Goal: Task Accomplishment & Management: Manage account settings

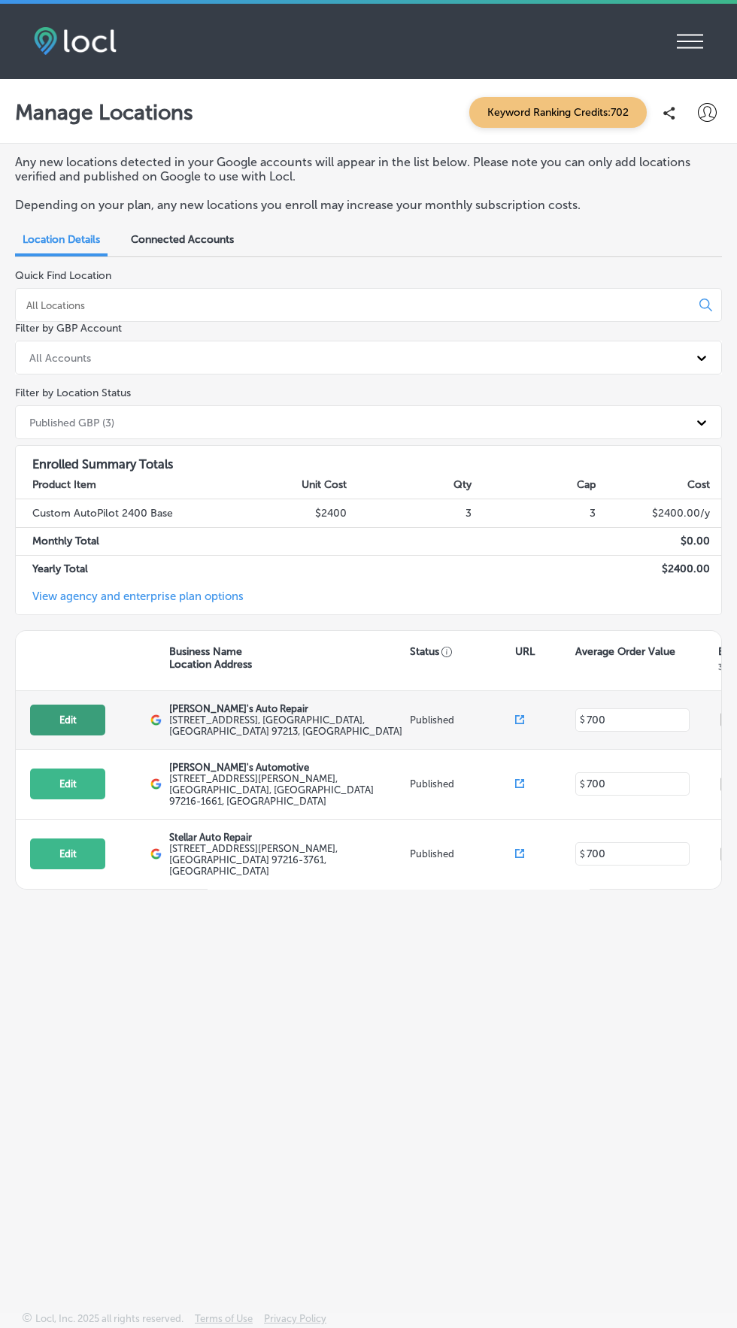
click at [89, 712] on button "Edit" at bounding box center [67, 719] width 75 height 31
select select "US"
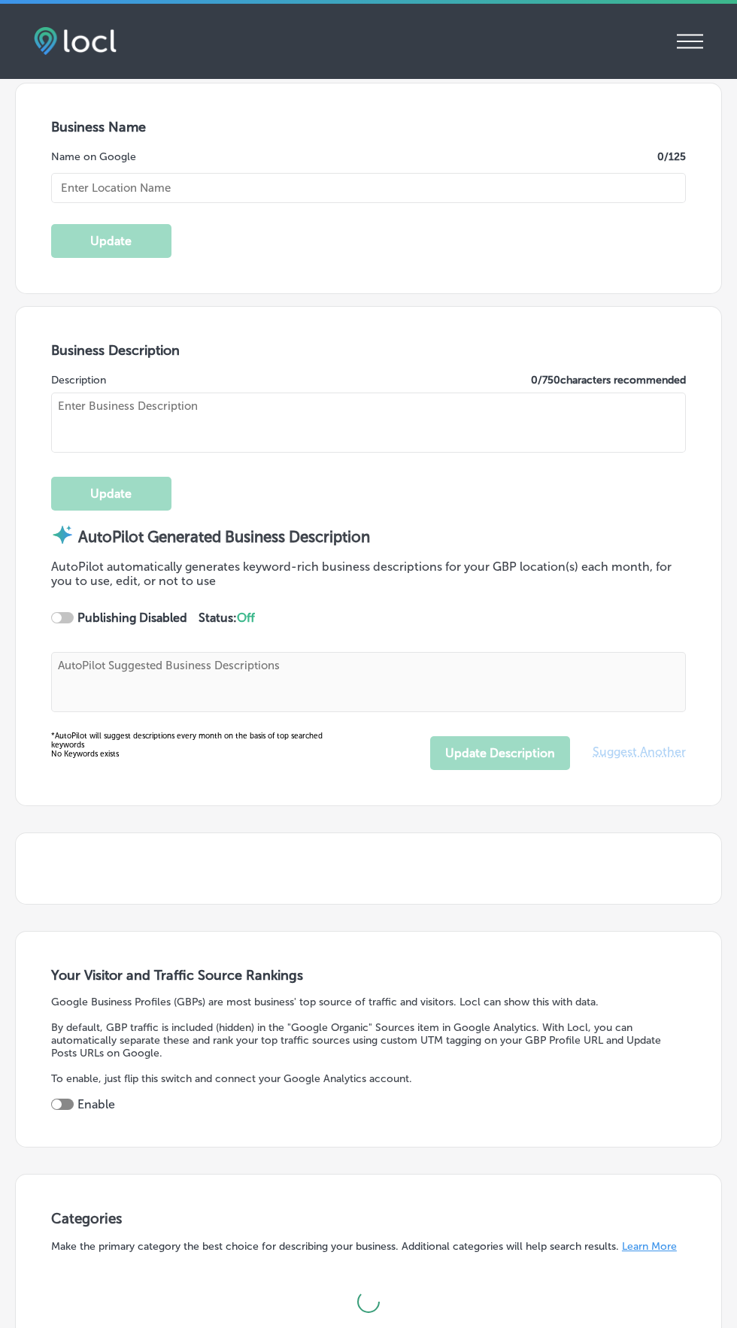
scroll to position [510, 0]
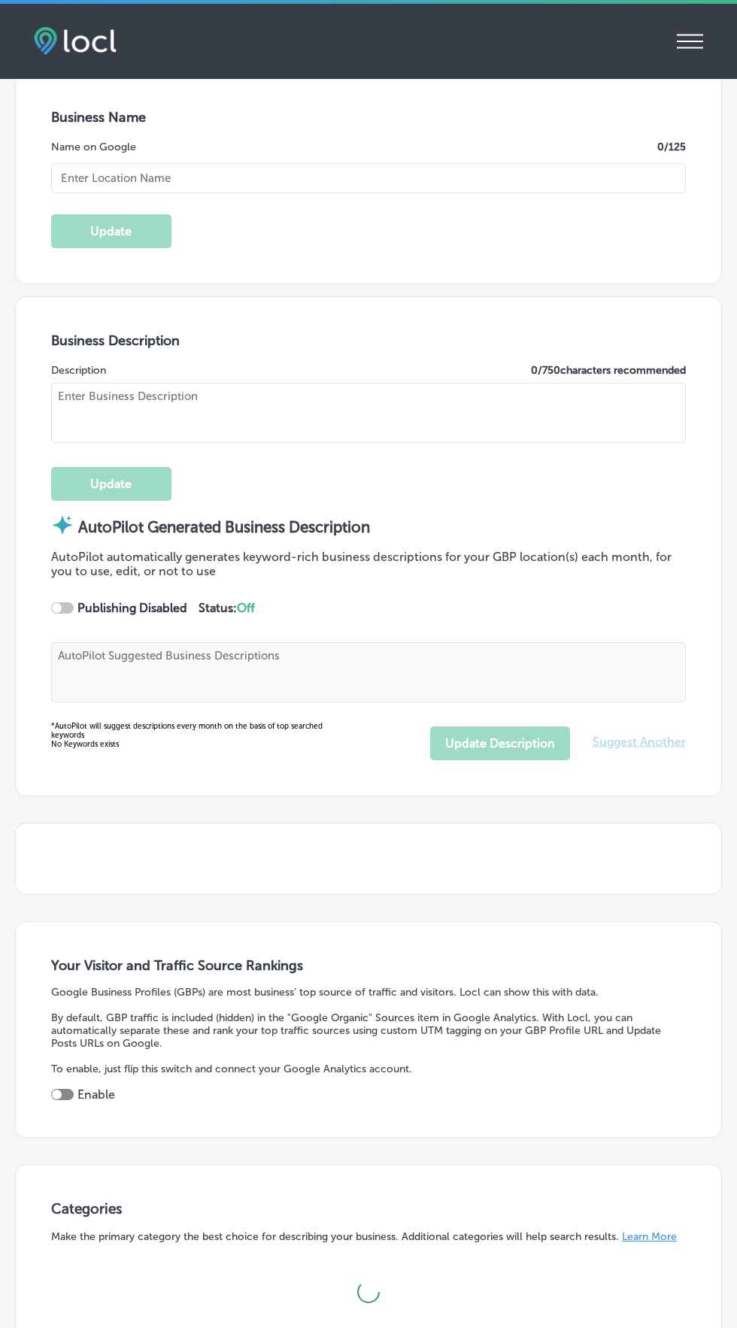
type input "[URL][DOMAIN_NAME]"
checkbox input "true"
type input "[PERSON_NAME]'s Auto Repair"
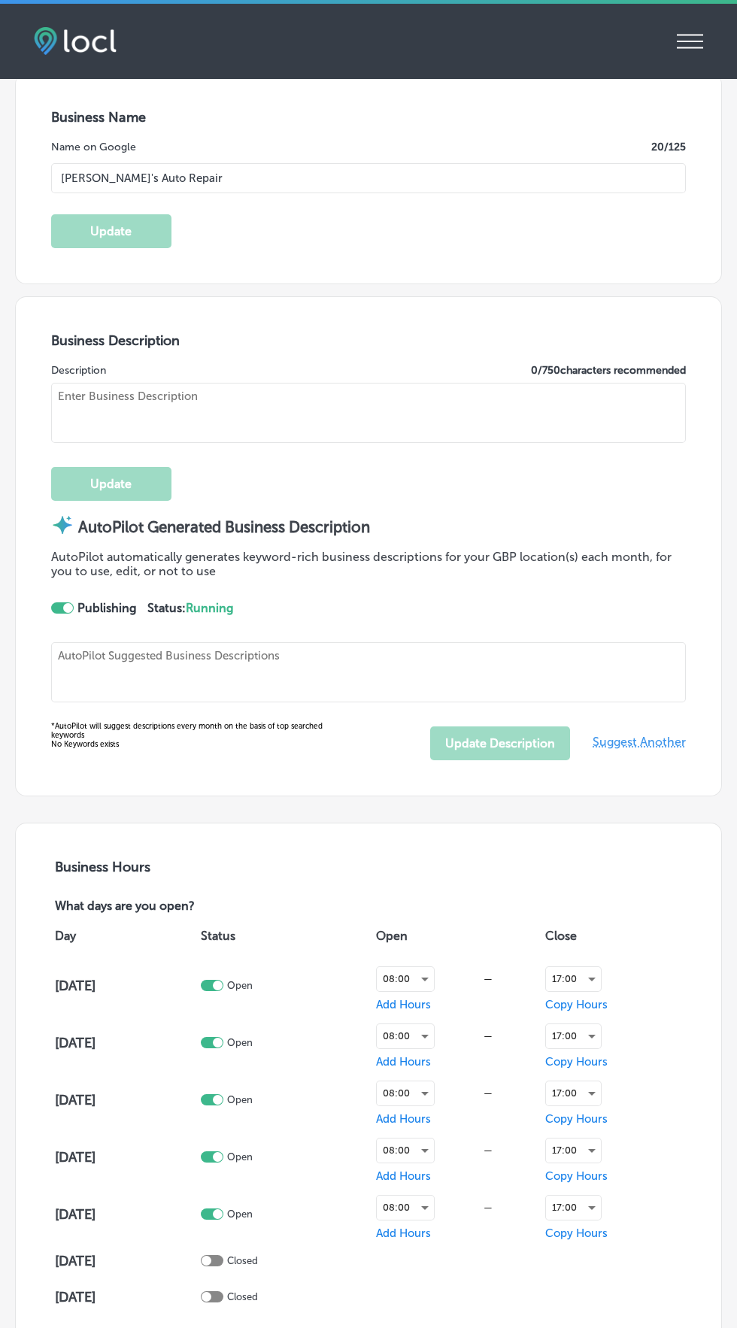
type textarea "At [PERSON_NAME]'s Auto Repair, we elevate your auto care experience with top-n…"
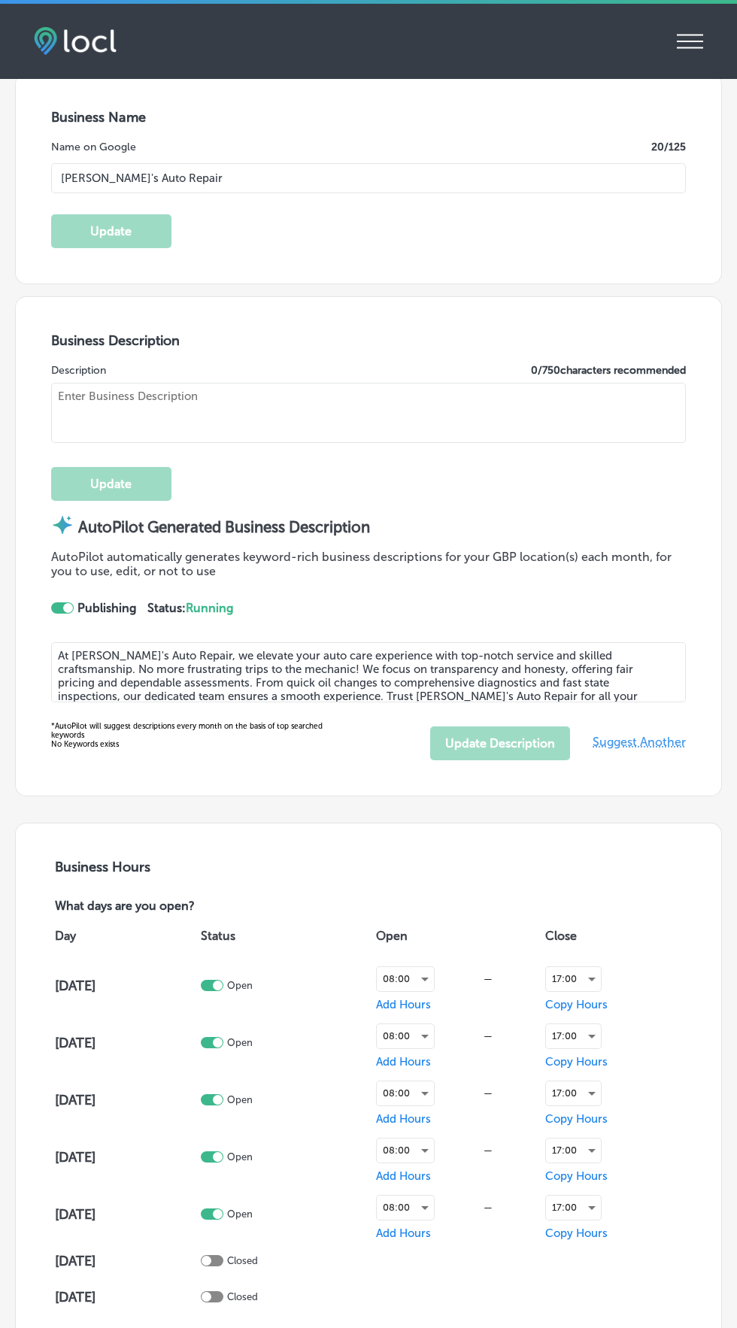
type input "[PHONE_NUMBER]"
type textarea "At [PERSON_NAME]'s Auto Repair, we elevate your auto care experience with top-n…"
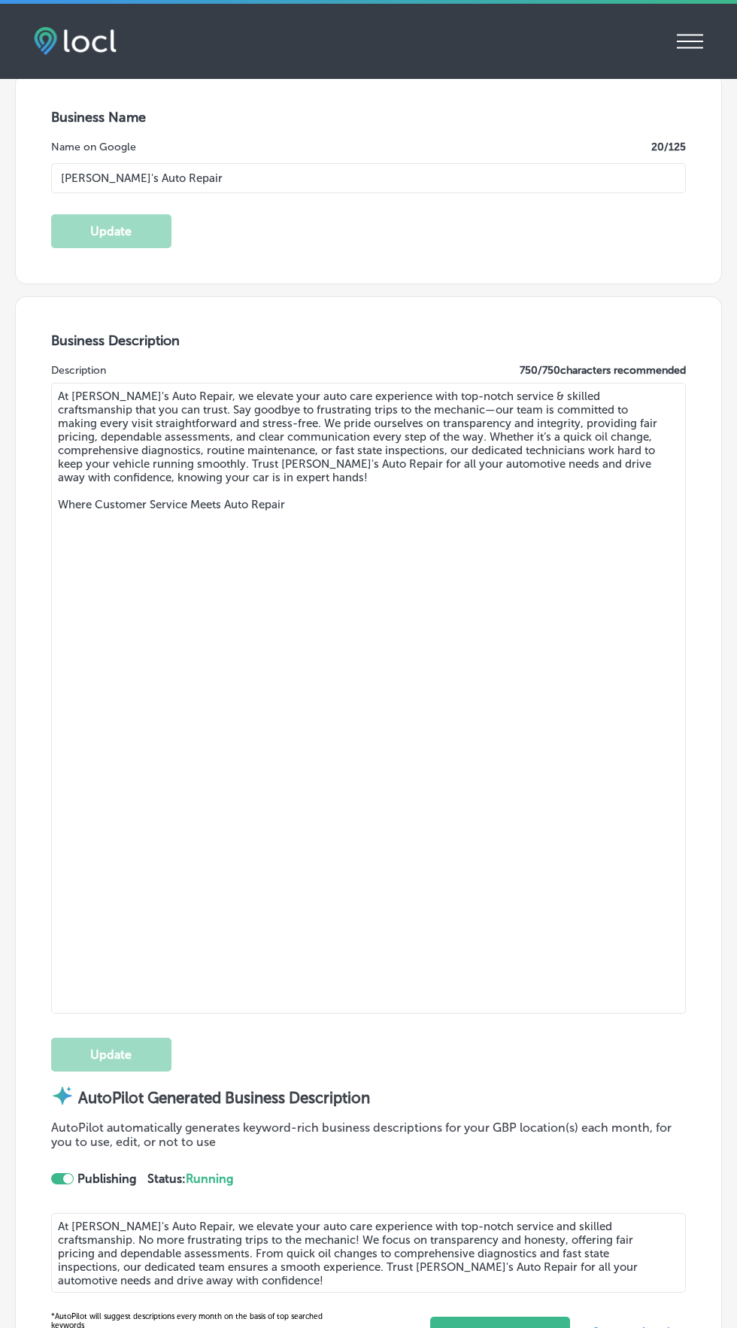
type input "[STREET_ADDRESS]"
type input "[GEOGRAPHIC_DATA]"
type input "97213"
type input "US"
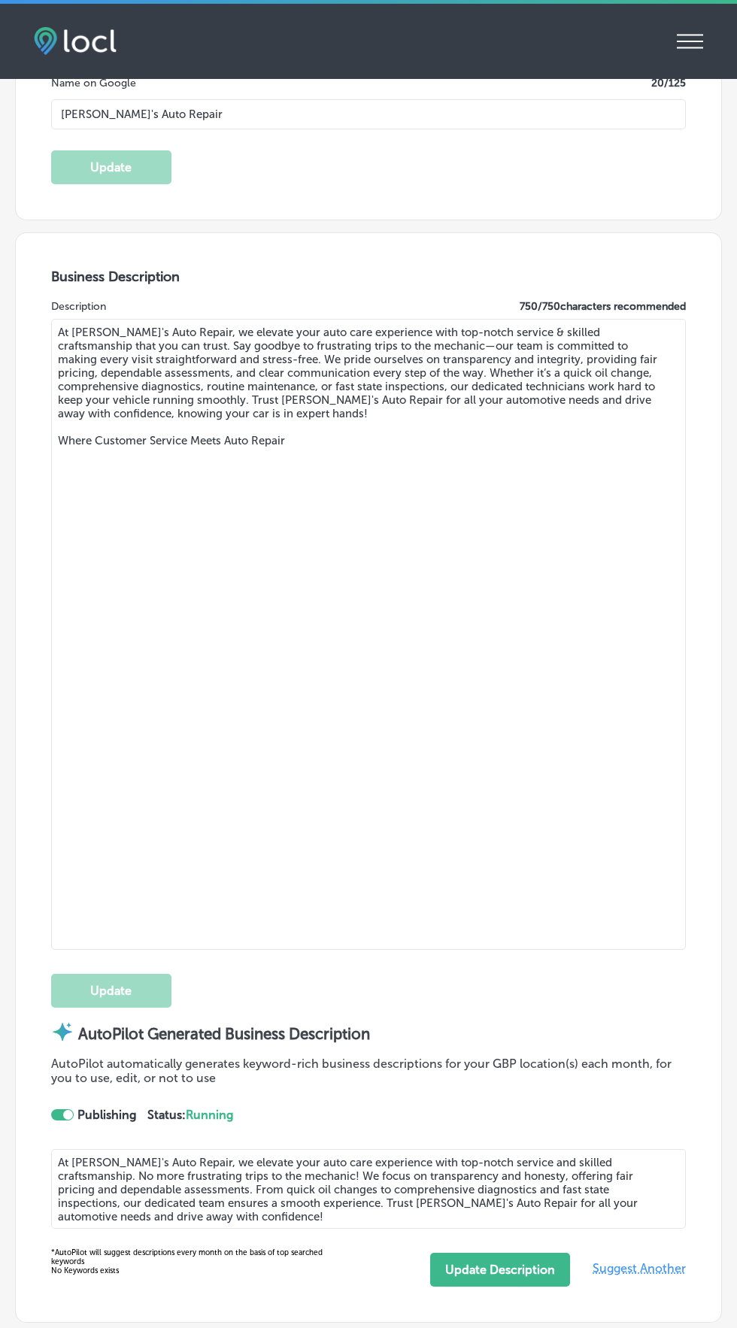
scroll to position [0, 0]
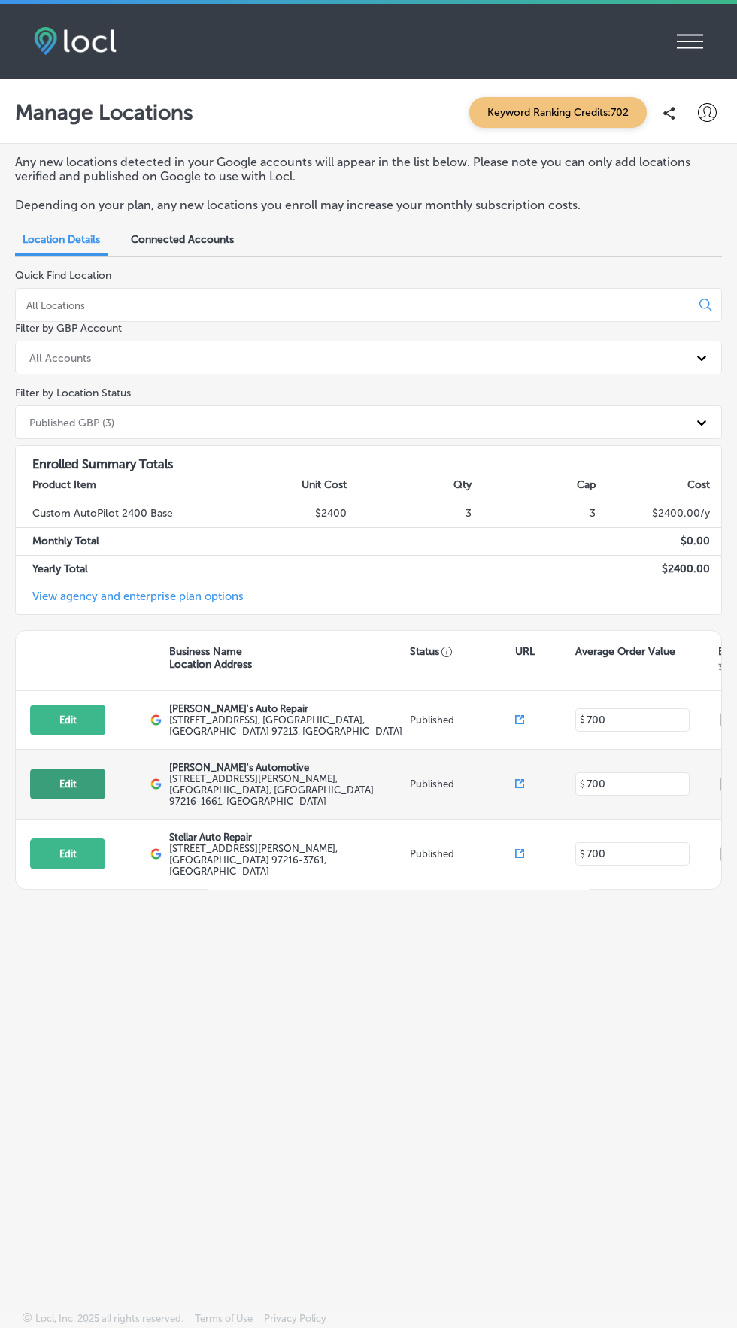
click at [74, 771] on button "Edit" at bounding box center [67, 783] width 75 height 31
select select "US"
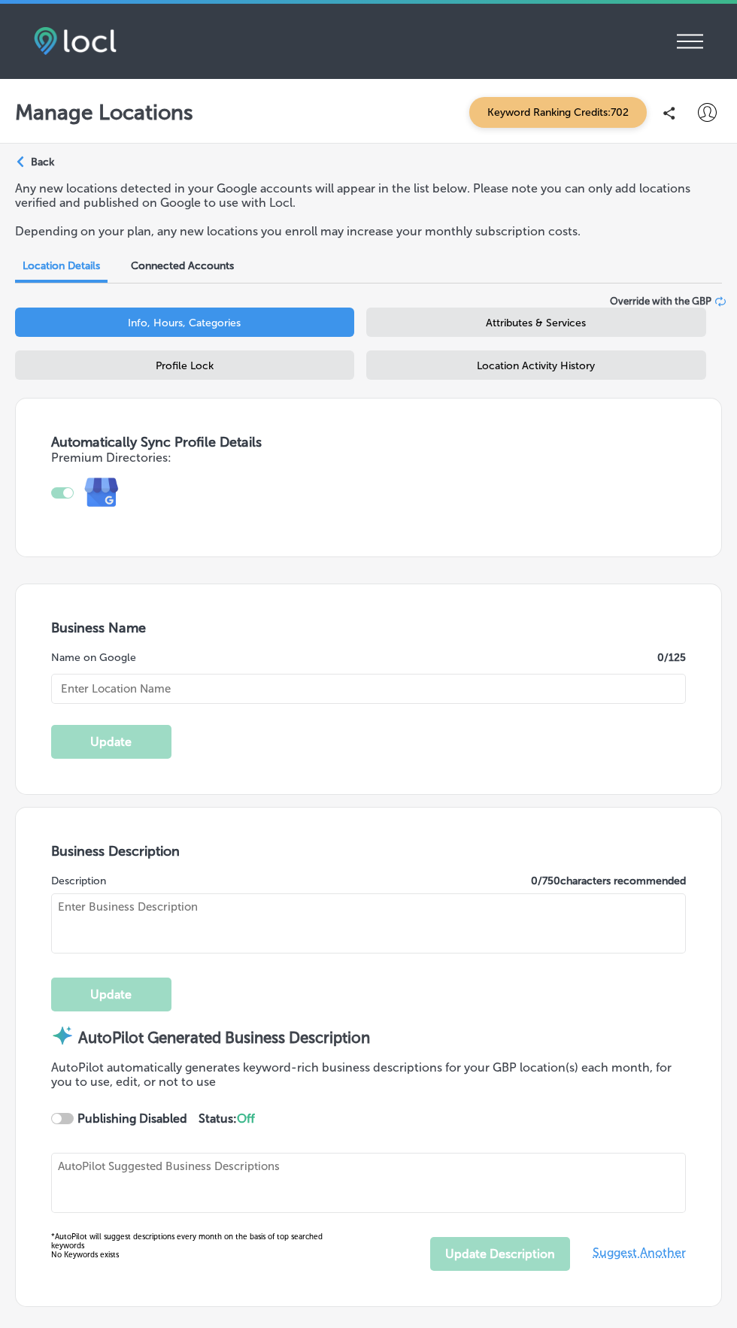
checkbox input "true"
type input "[PERSON_NAME]'s Automotive"
type textarea "[PERSON_NAME]'s Automotive has been your trusted auto repair partner since [DAT…"
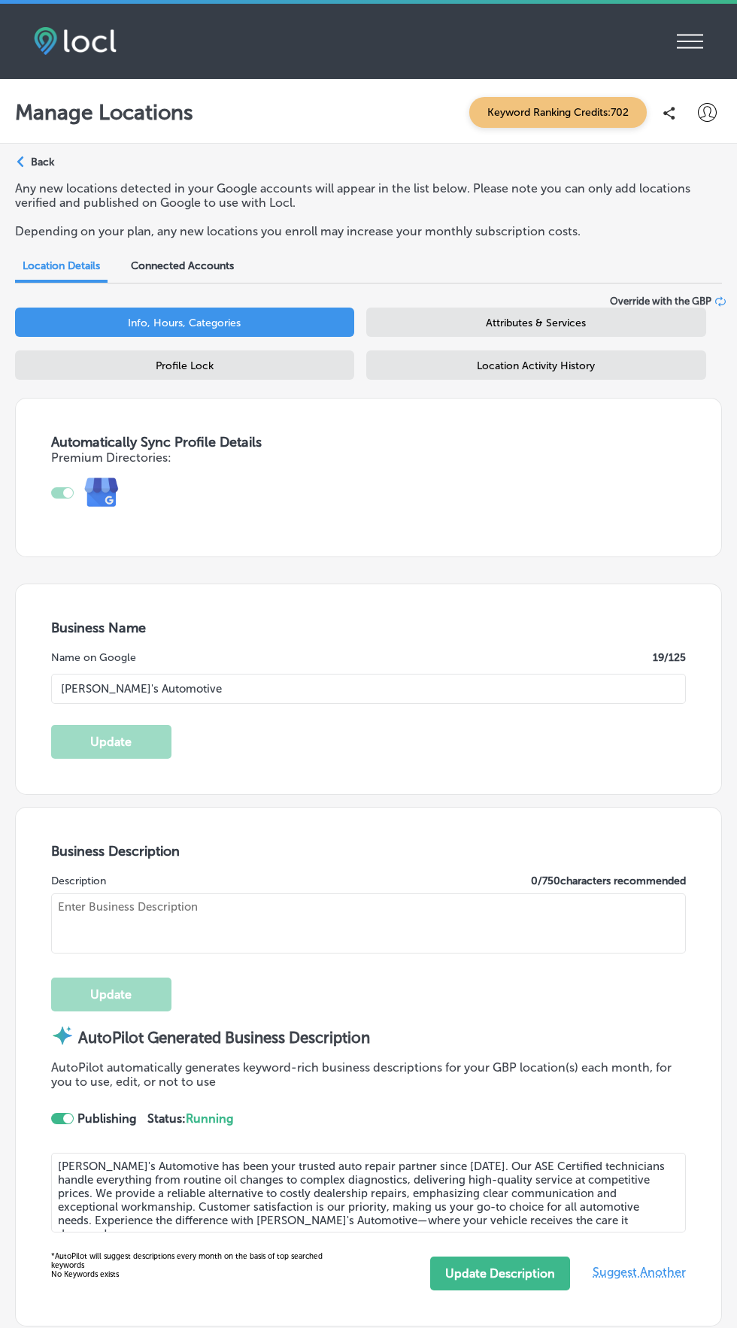
type textarea "[PERSON_NAME]'s Automotive has been your trusted auto repair partner since [DAT…"
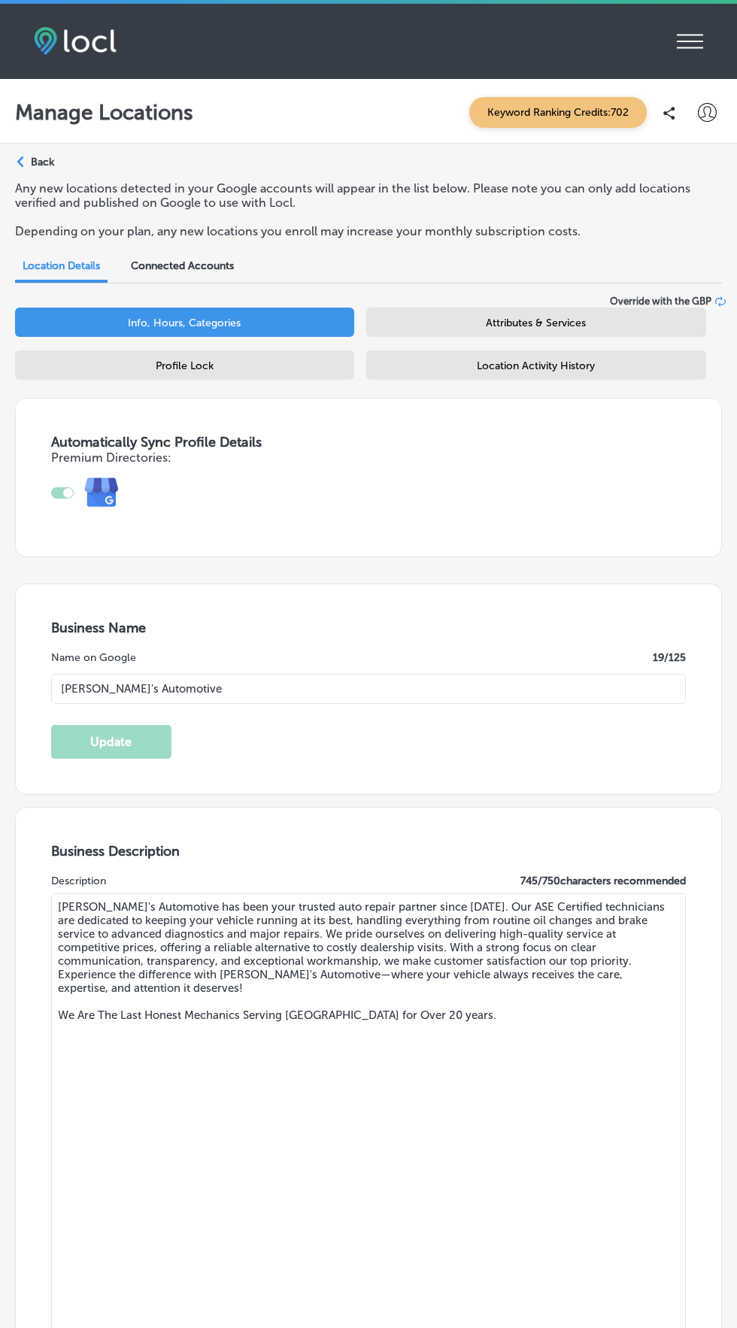
type input "[URL][DOMAIN_NAME]"
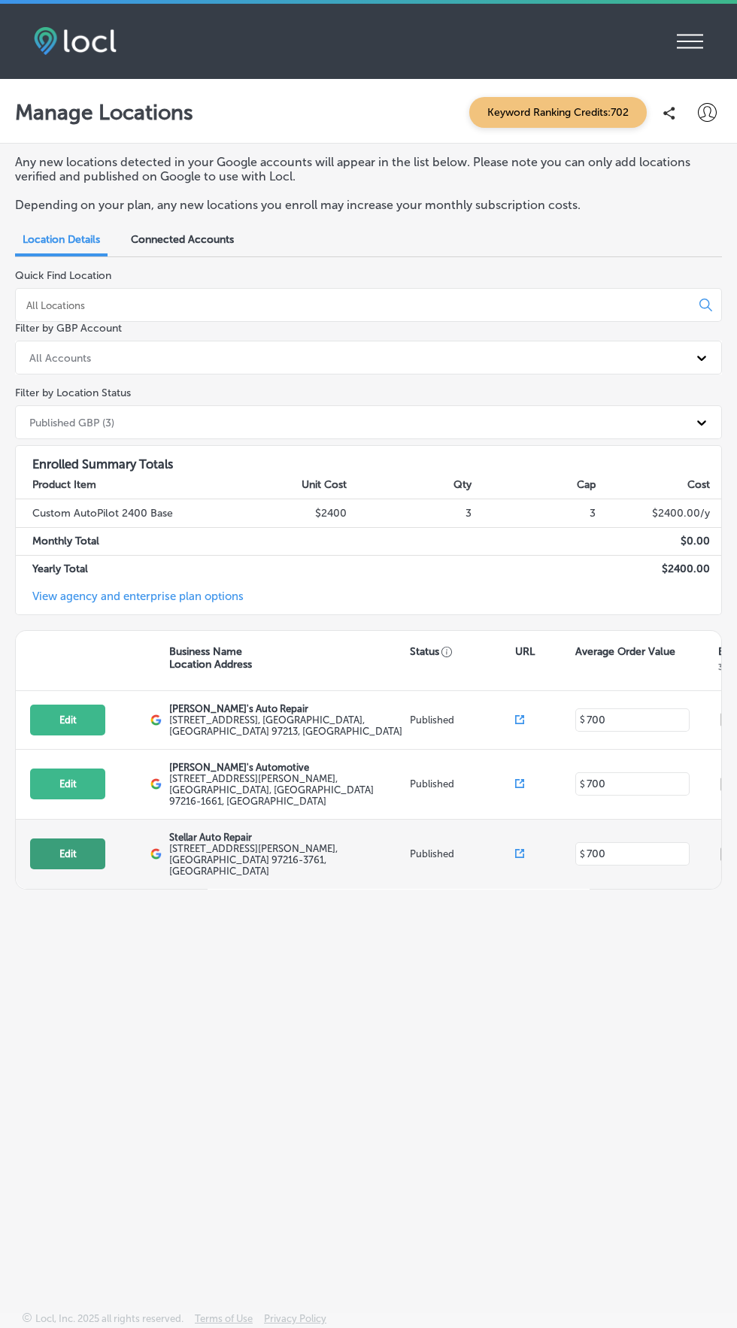
click at [68, 838] on button "Edit" at bounding box center [67, 853] width 75 height 31
select select "US"
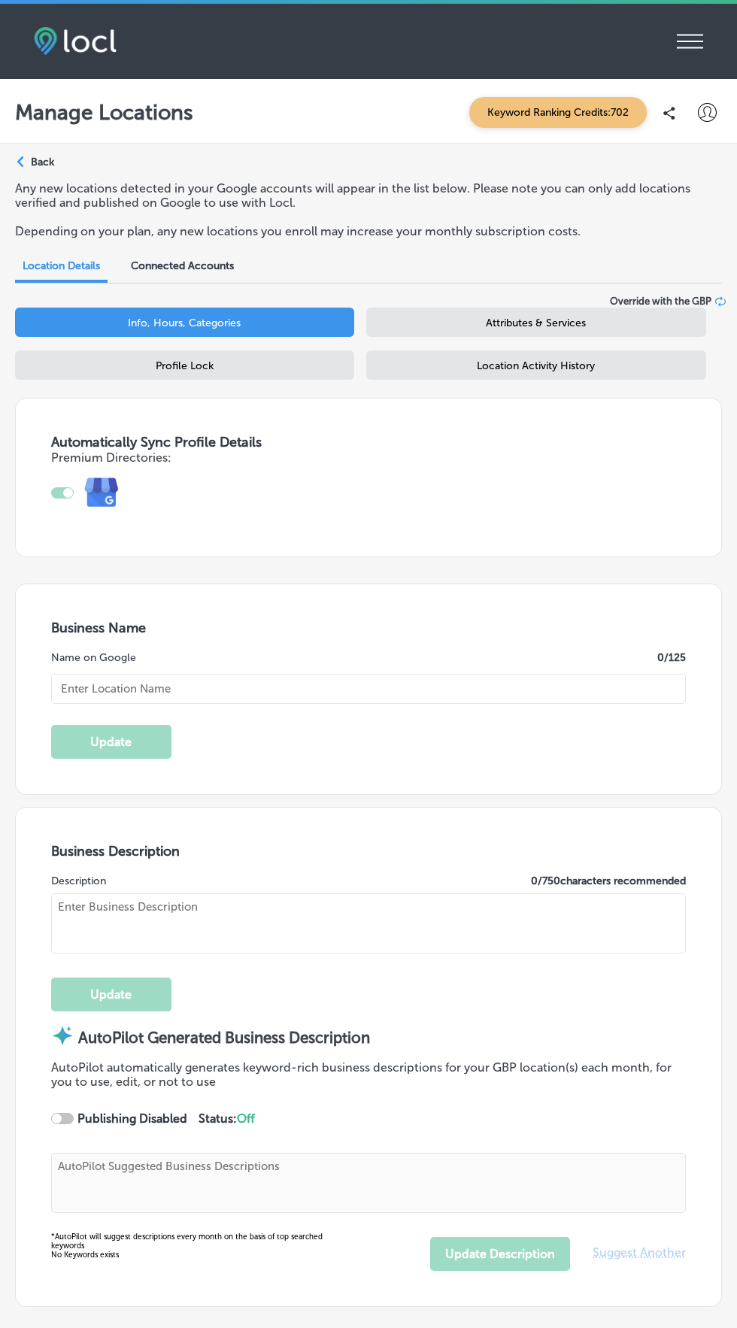
checkbox input "true"
type textarea "Welcome to Stellar Auto Repair! Your trusted full-service auto shop, we special…"
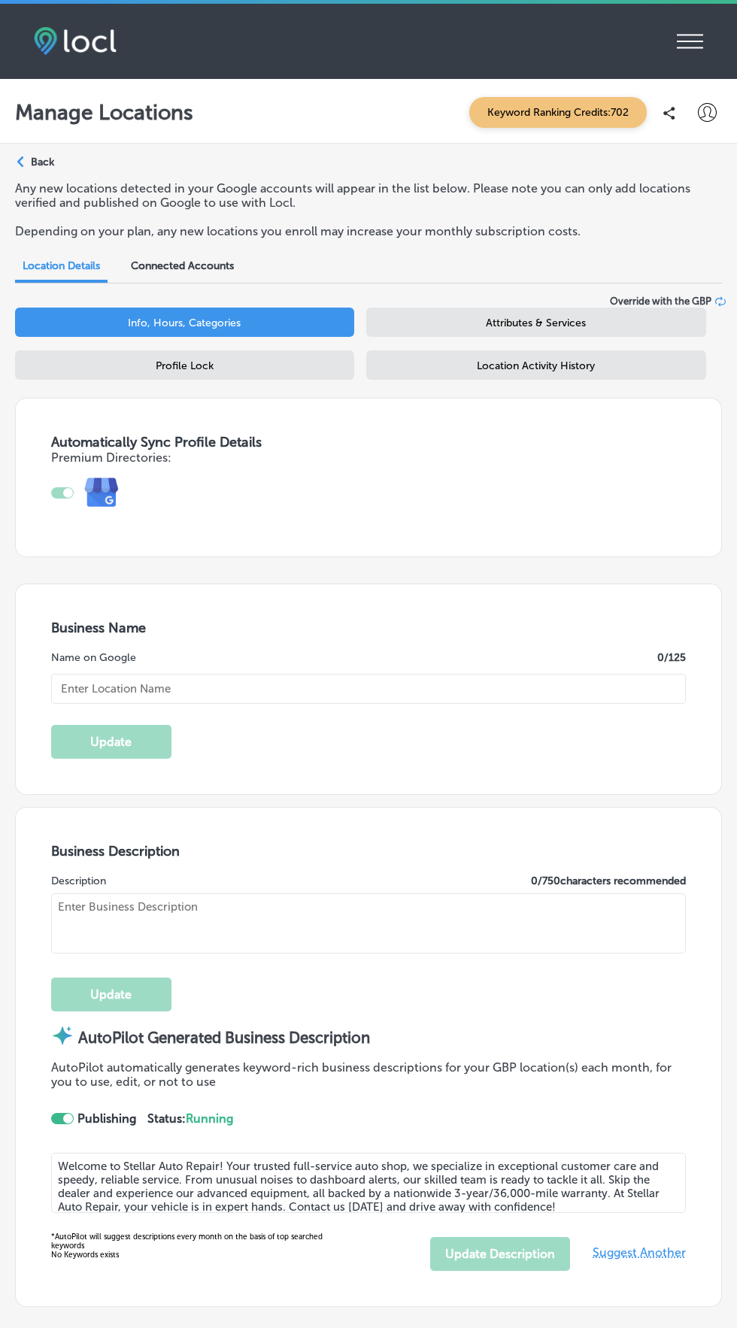
type textarea "Welcome to Stellar Auto Repair! We’re your trusted full-service auto shop dedic…"
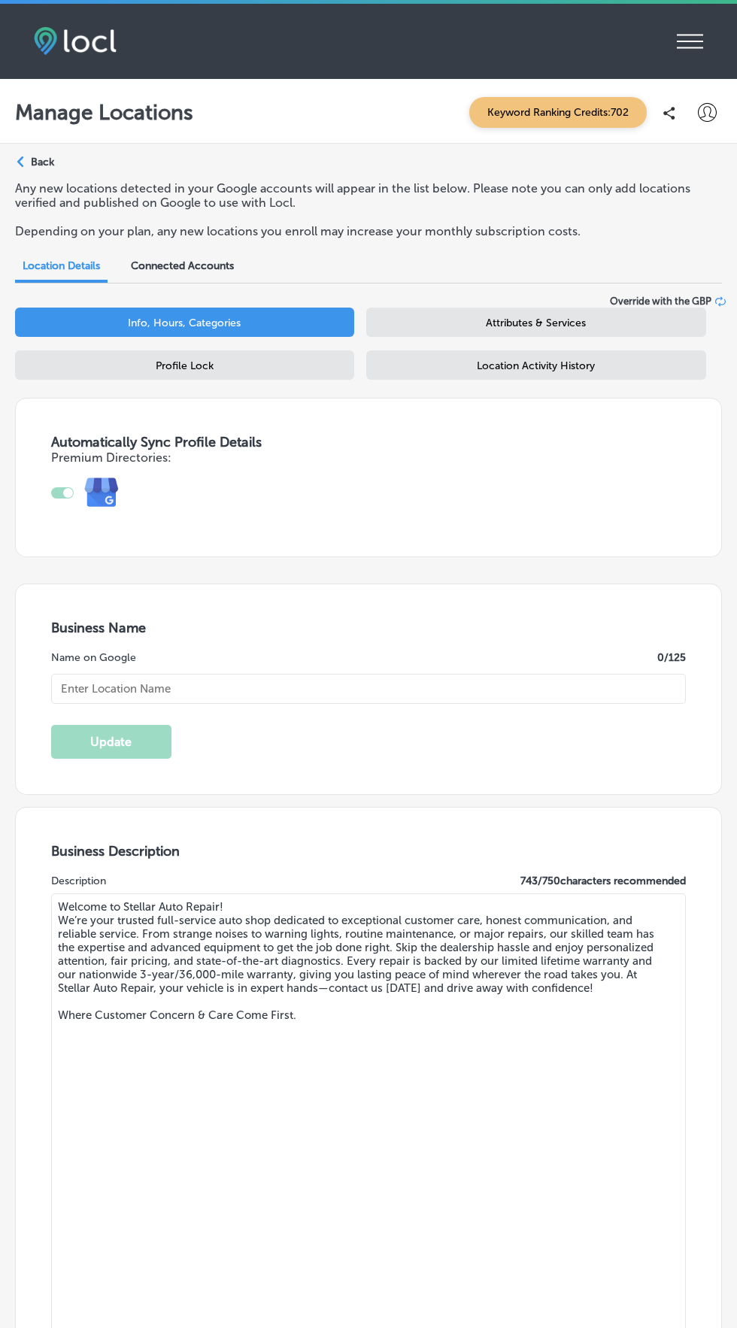
type input "Stellar Auto Repair"
type input "[URL][DOMAIN_NAME]"
type input "[STREET_ADDRESS][PERSON_NAME]"
type input "[GEOGRAPHIC_DATA]"
type input "97216-3761"
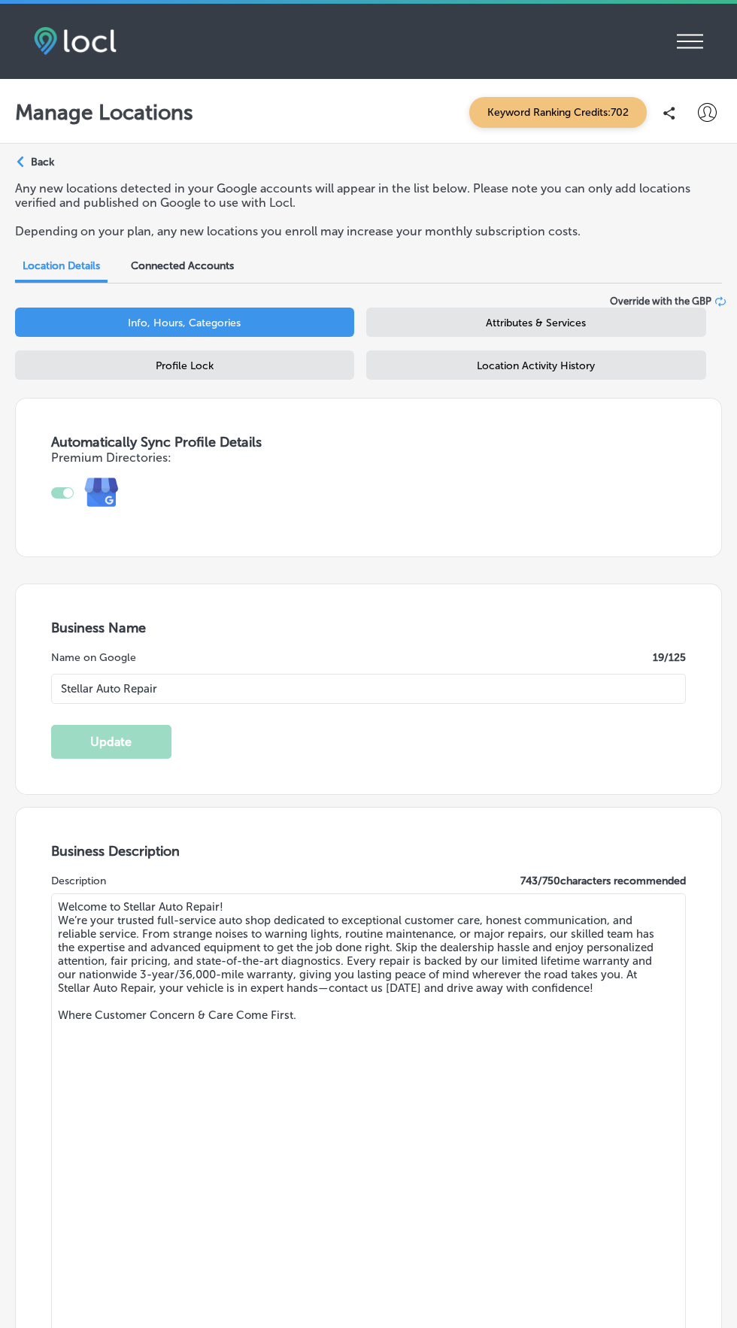
type input "US"
type input "[PHONE_NUMBER]"
select select "US"
click at [689, 36] on icon "iconmonstr-menu-thin copy Created with Sketch." at bounding box center [690, 41] width 26 height 23
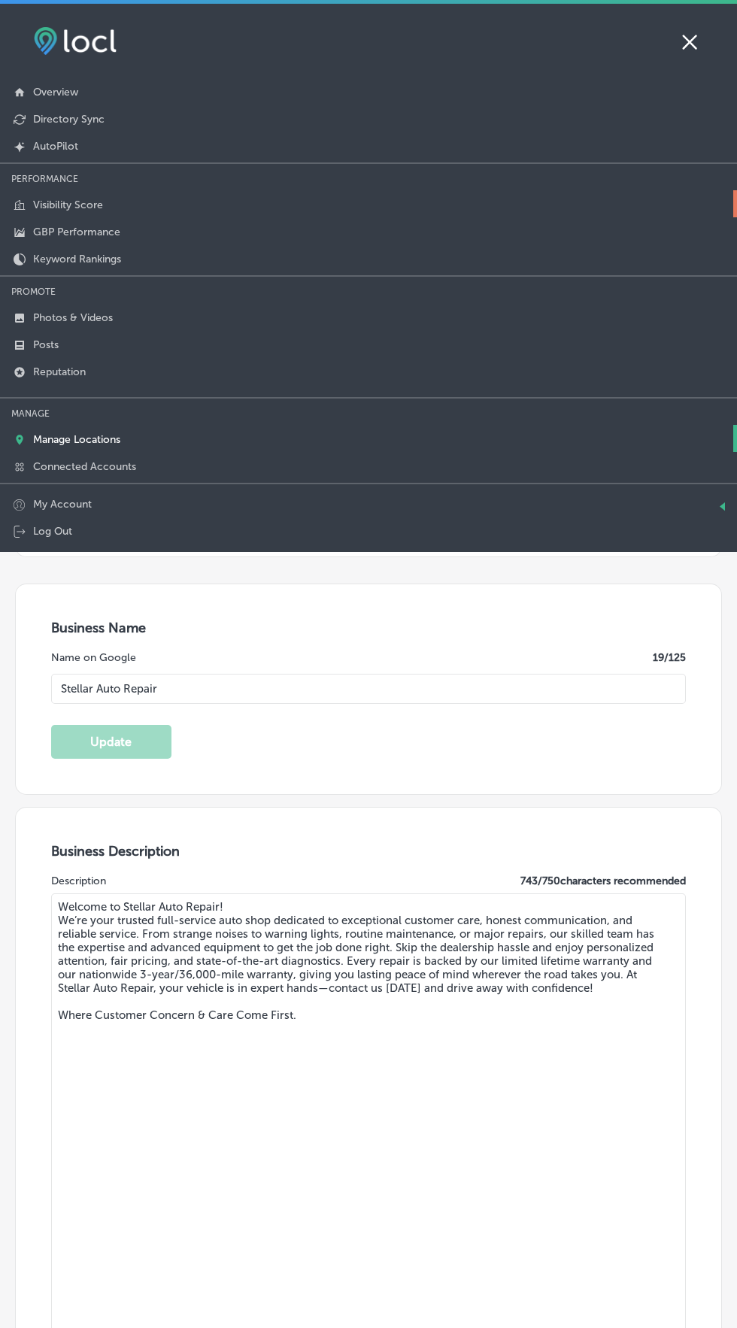
click at [144, 206] on link "Visibility Score" at bounding box center [368, 203] width 737 height 27
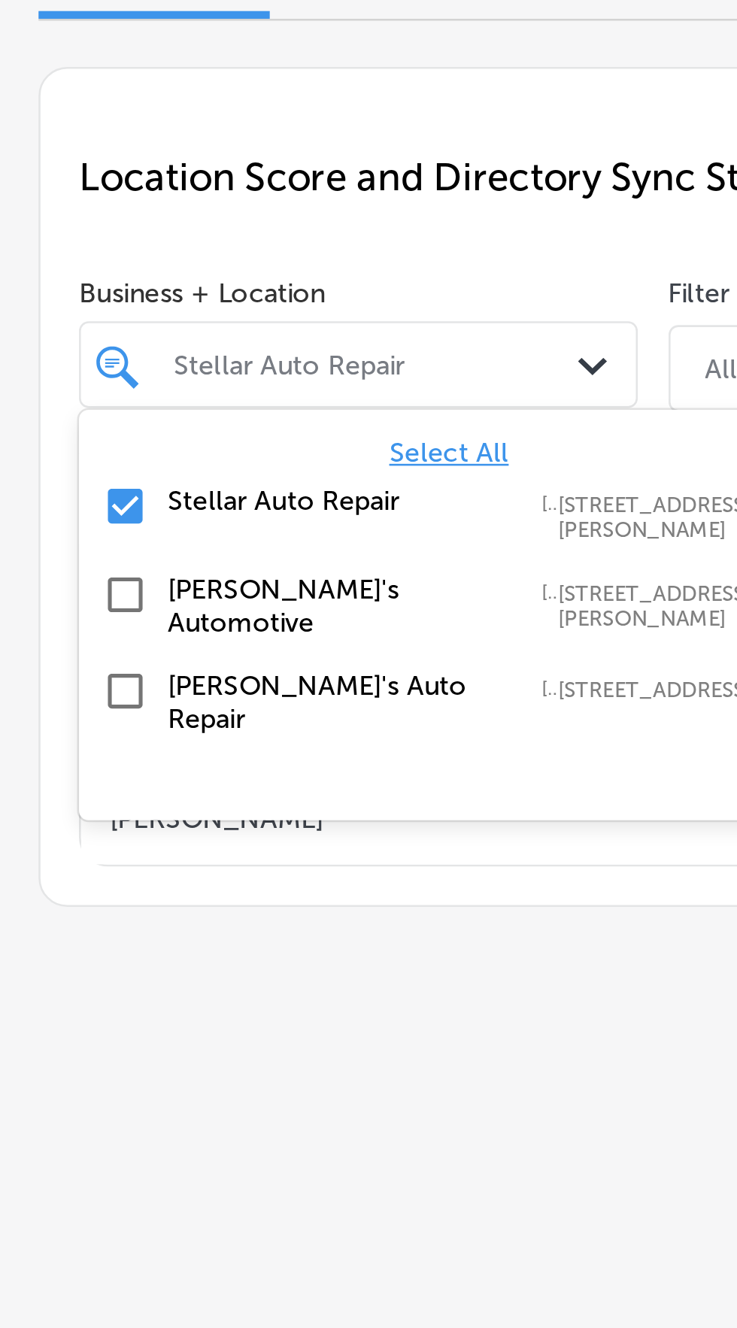
click at [187, 357] on span "Select All" at bounding box center [175, 356] width 47 height 13
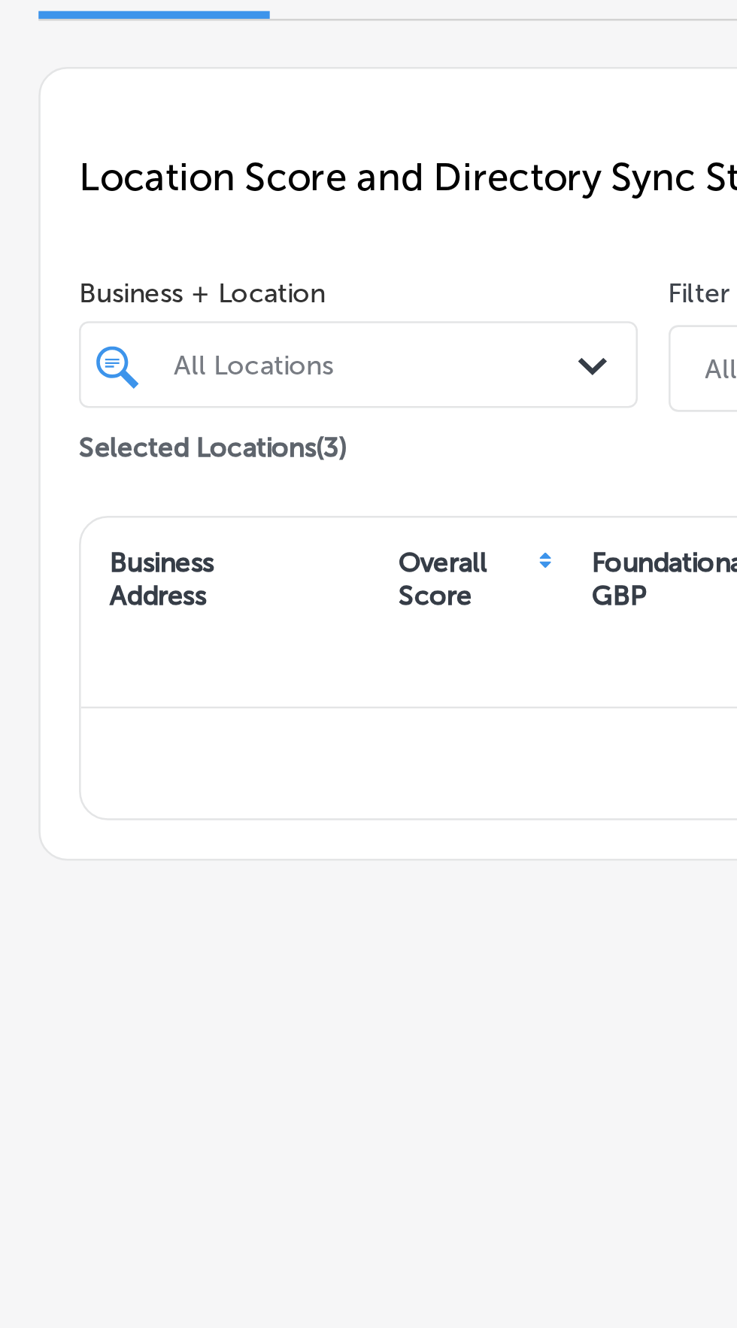
click at [186, 268] on div "Location Score and Directory Sync Status" at bounding box center [368, 249] width 675 height 54
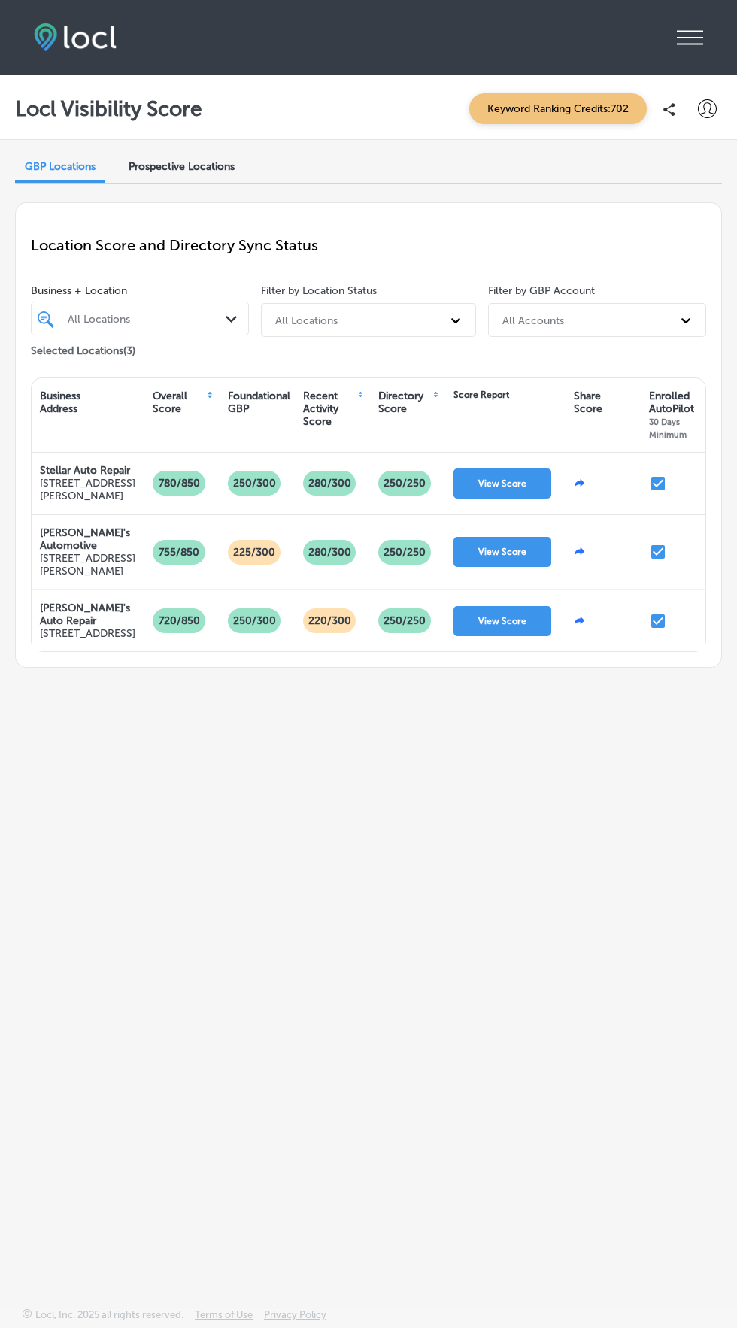
scroll to position [8, 0]
click at [690, 29] on icon "iconmonstr-menu-thin copy Created with Sketch." at bounding box center [690, 37] width 26 height 23
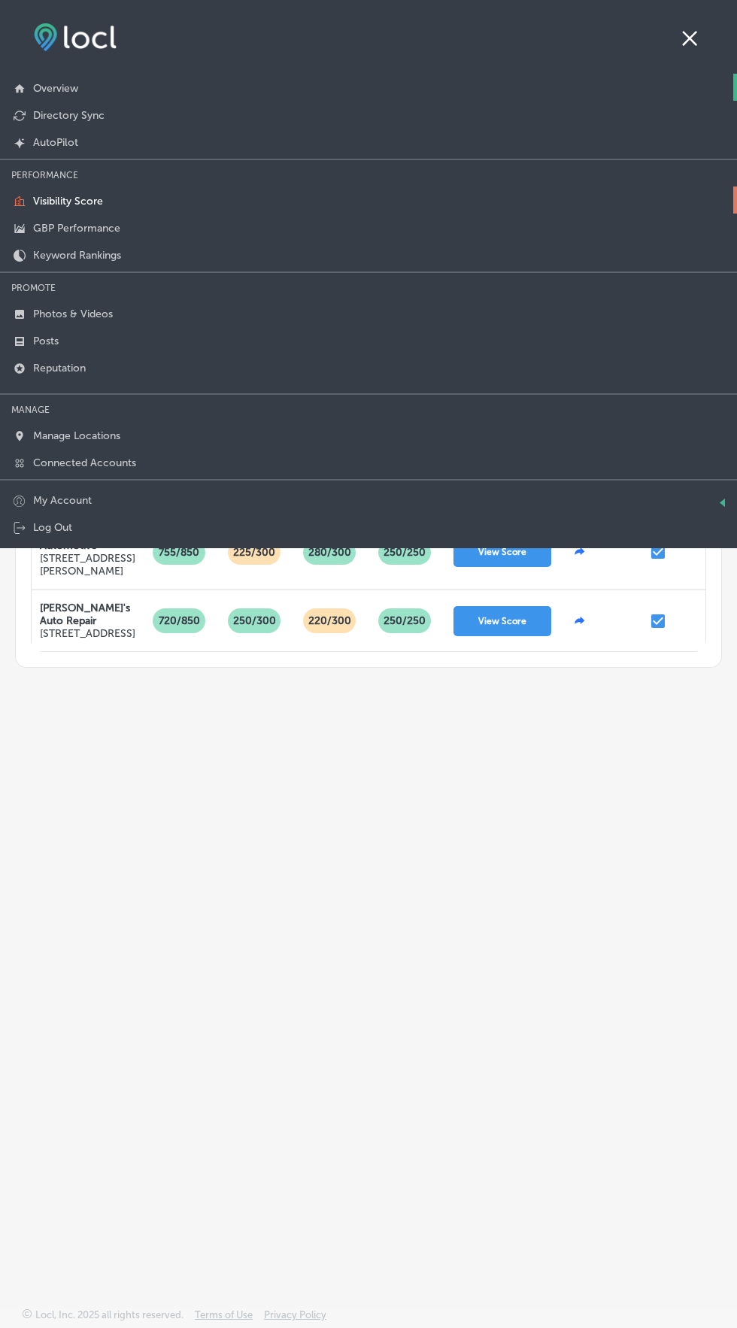
click at [75, 86] on p "Overview" at bounding box center [55, 88] width 45 height 13
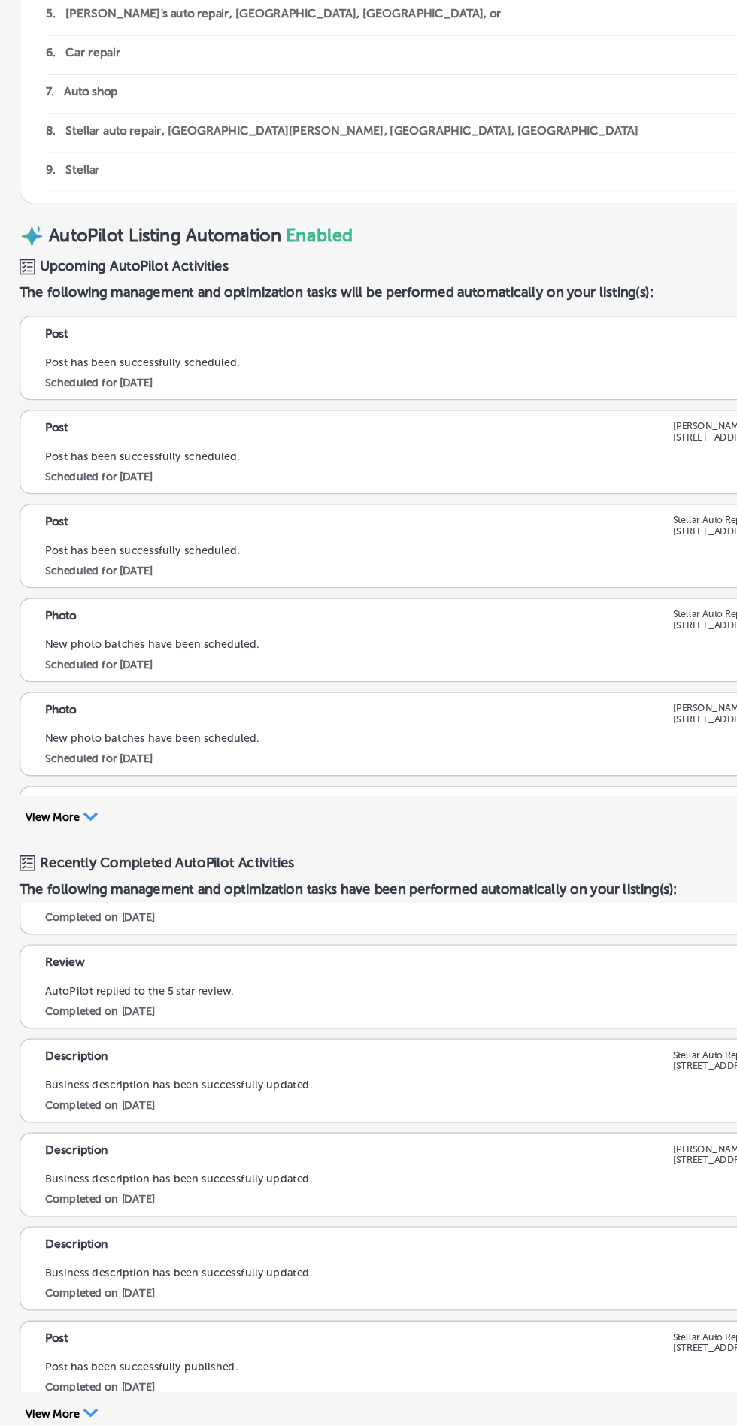
scroll to position [1289, 0]
